Goal: Information Seeking & Learning: Learn about a topic

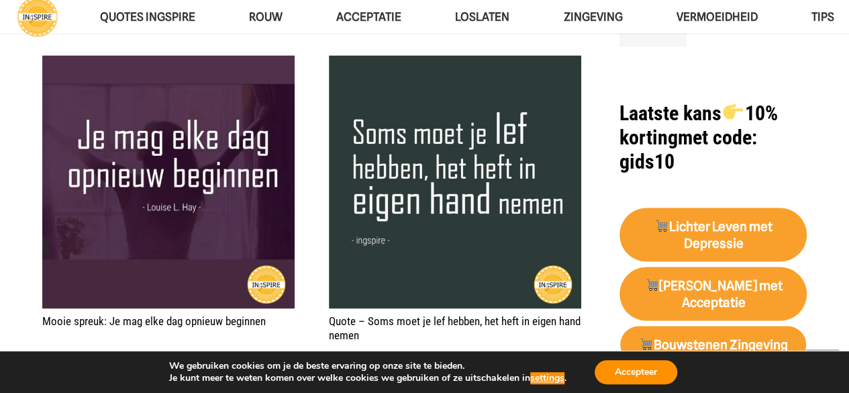
scroll to position [1208, 0]
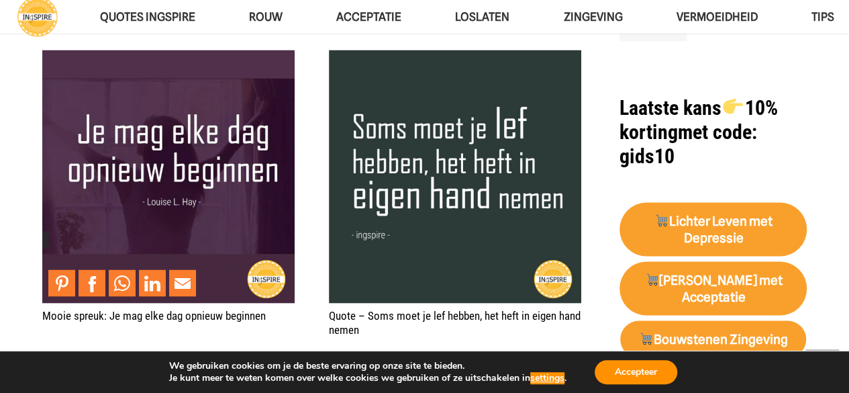
click at [178, 178] on img "Mooie spreuk: Je mag elke dag opnieuw beginnen" at bounding box center [168, 176] width 252 height 252
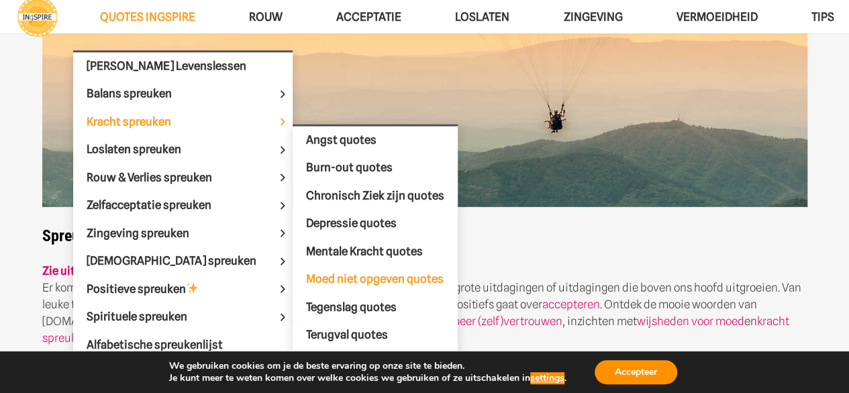
scroll to position [201, 0]
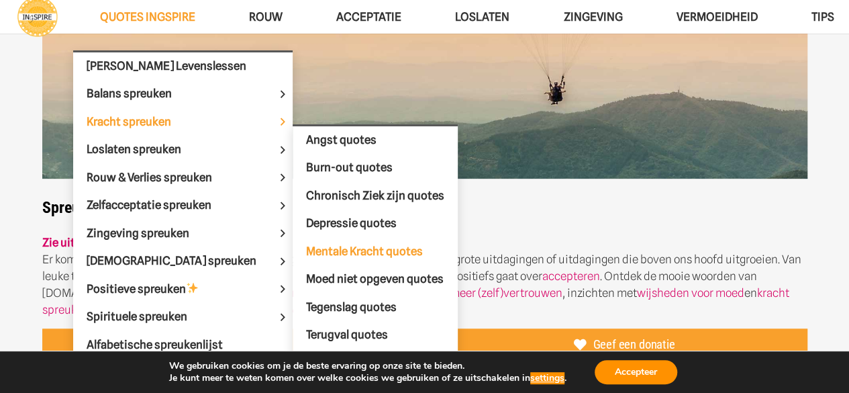
click at [342, 250] on span "Mentale Kracht quotes" at bounding box center [364, 250] width 117 height 13
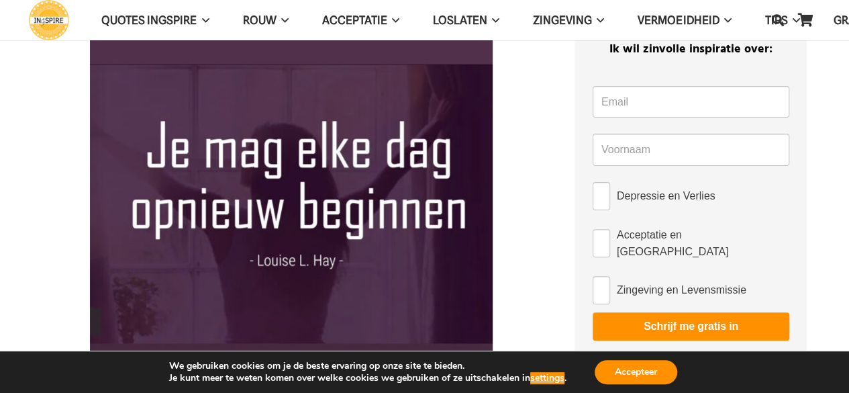
scroll to position [134, 0]
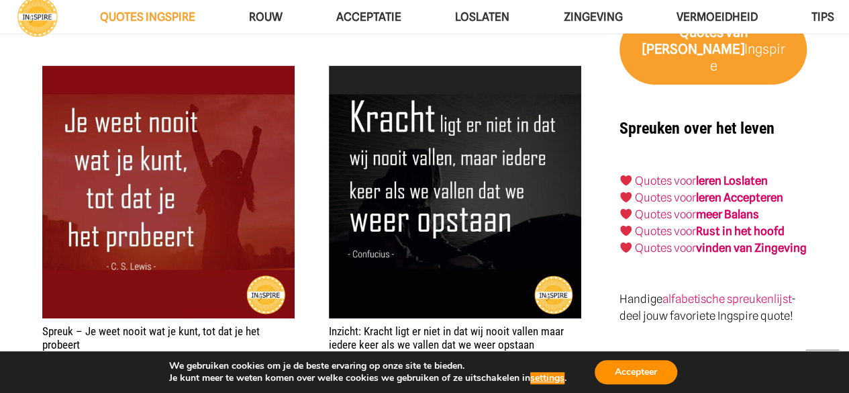
scroll to position [2684, 0]
